Goal: Transaction & Acquisition: Obtain resource

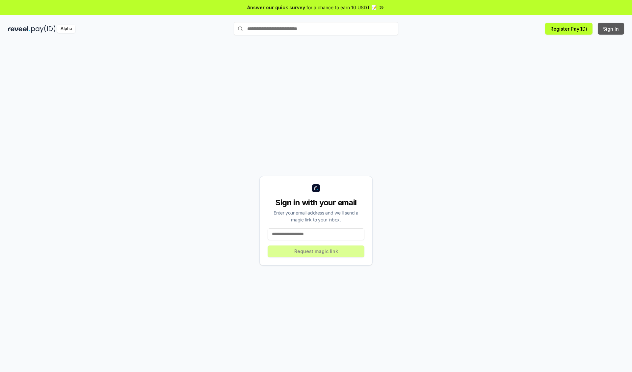
click at [611, 29] on button "Sign In" at bounding box center [611, 29] width 26 height 12
type input "**********"
click at [316, 251] on button "Request magic link" at bounding box center [316, 251] width 97 height 12
